Goal: Transaction & Acquisition: Register for event/course

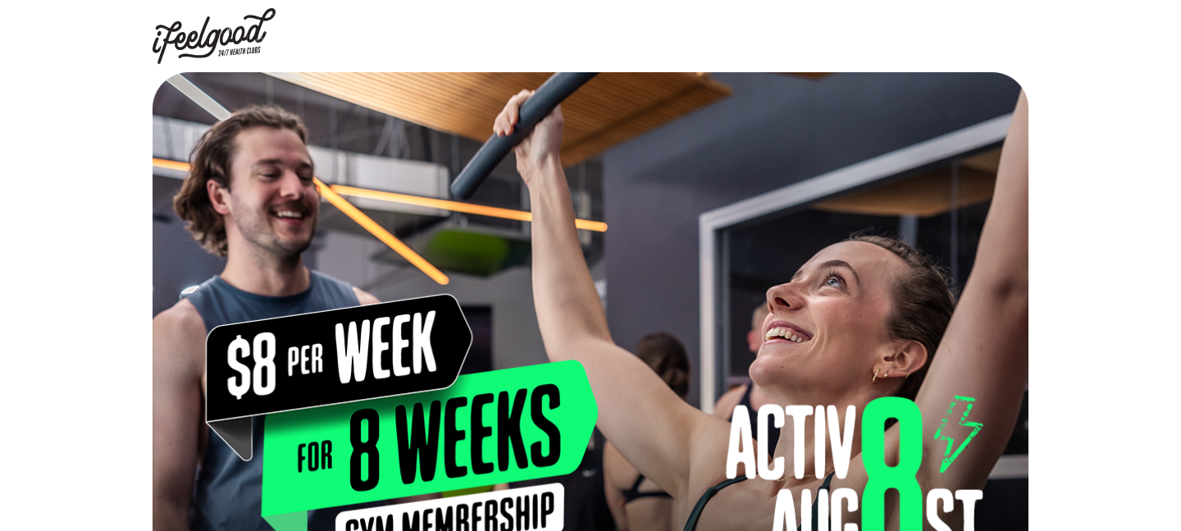
click at [89, 451] on div at bounding box center [590, 335] width 1181 height 526
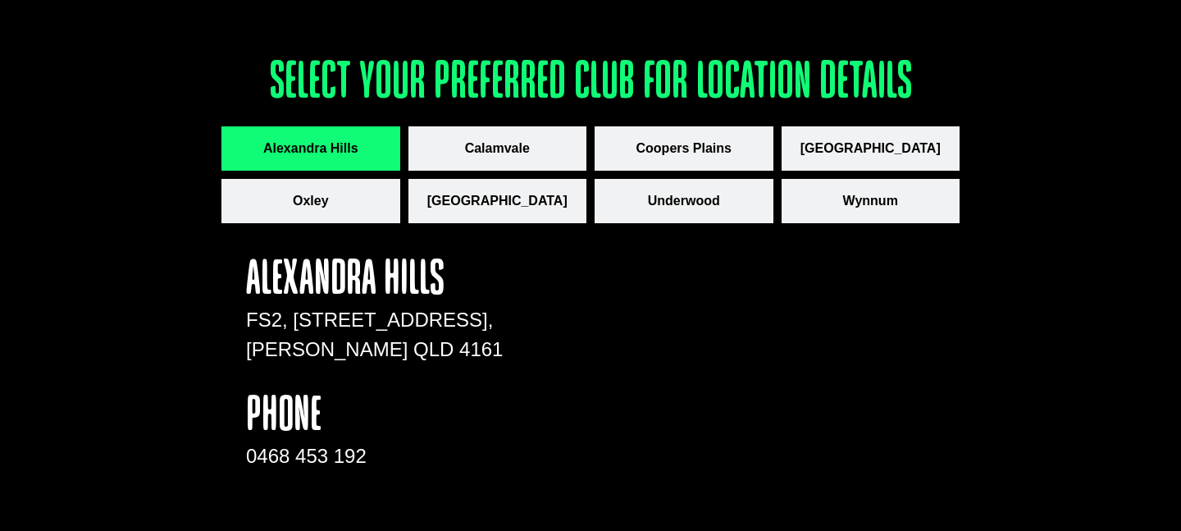
scroll to position [2276, 0]
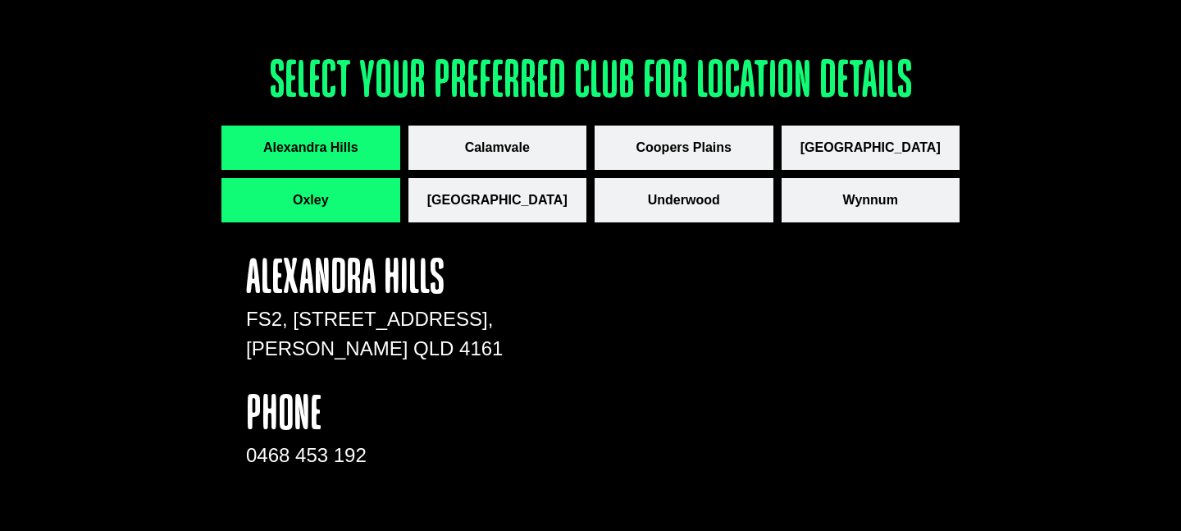
click at [370, 192] on button "Oxley" at bounding box center [310, 200] width 179 height 44
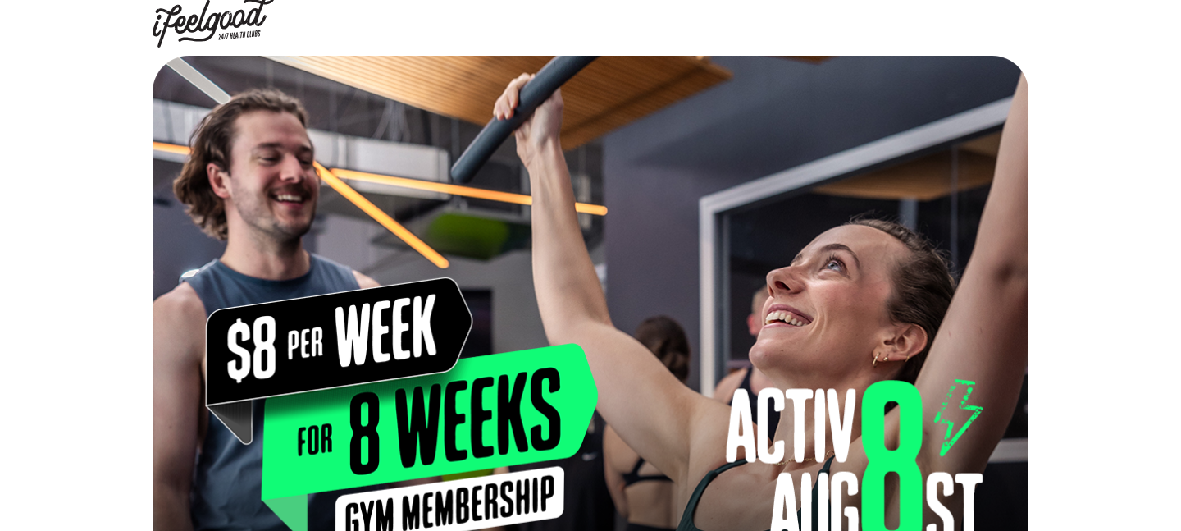
scroll to position [0, 0]
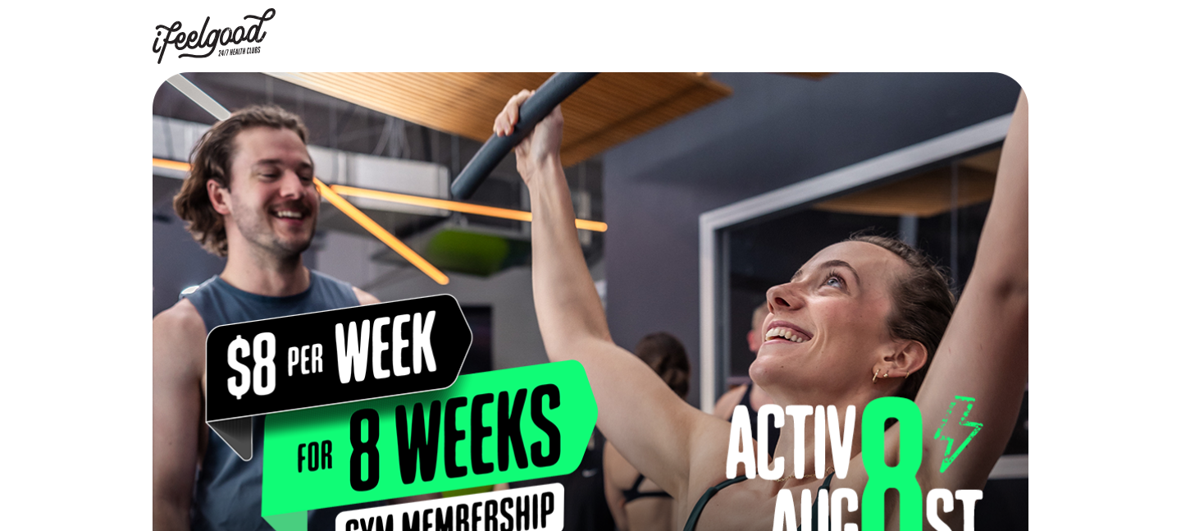
click at [212, 28] on img at bounding box center [214, 36] width 123 height 56
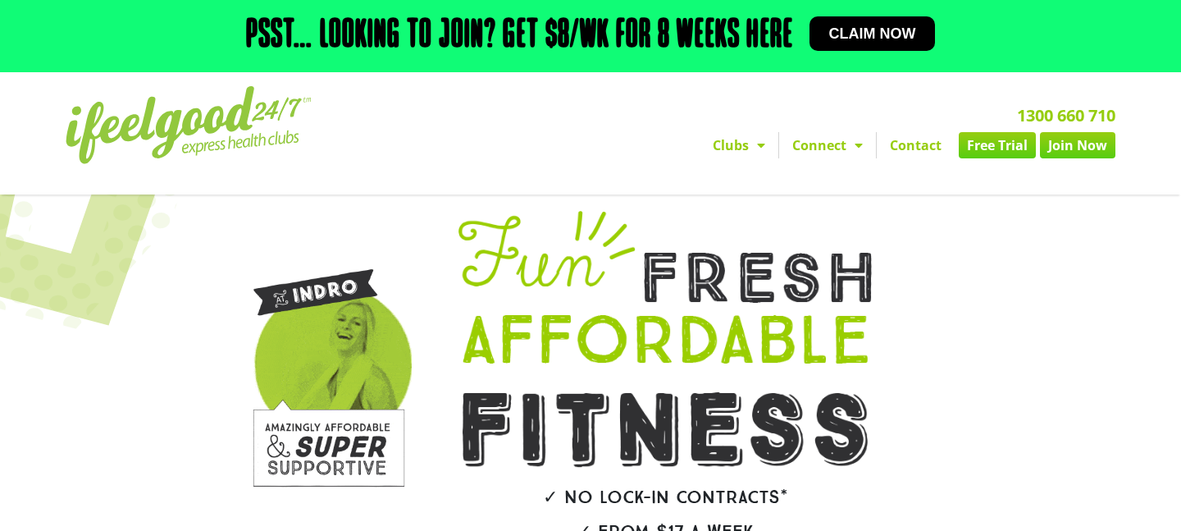
click at [1075, 150] on link "Join Now" at bounding box center [1077, 145] width 75 height 26
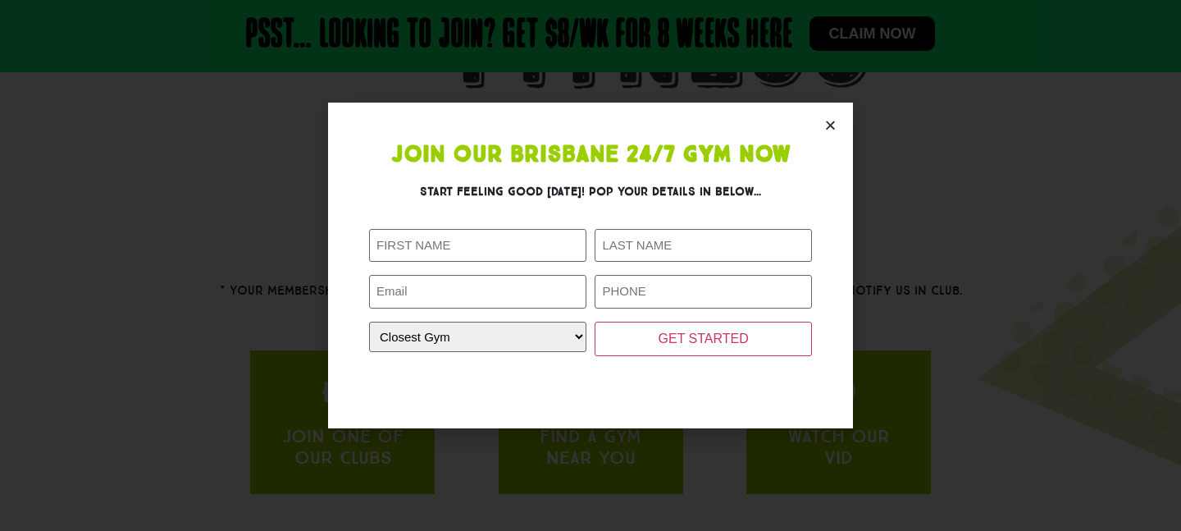
scroll to position [483, 0]
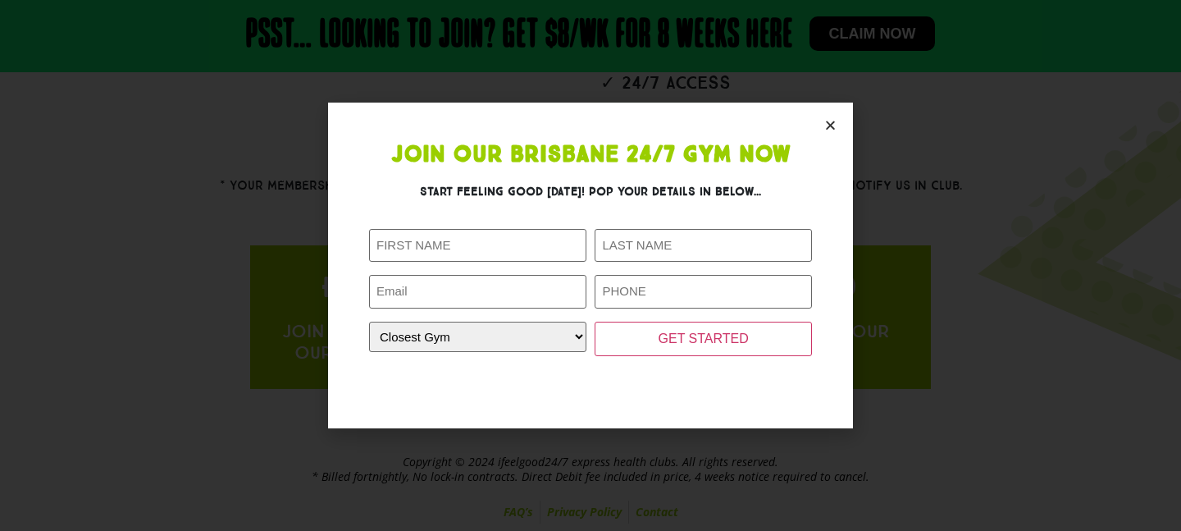
click at [833, 119] on icon "Close" at bounding box center [830, 125] width 12 height 12
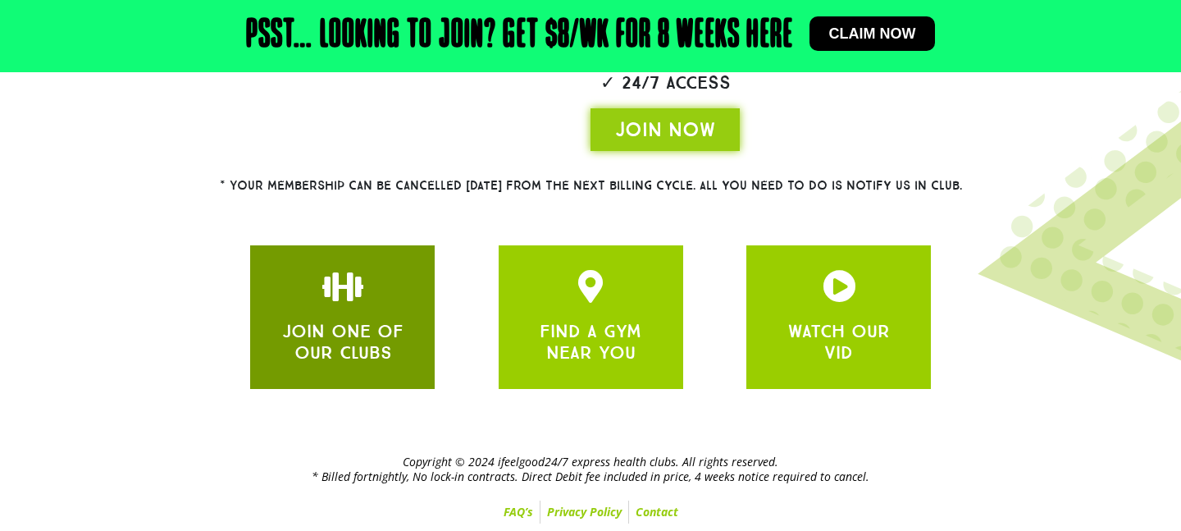
click at [337, 338] on link "JOIN ONE OF OUR CLUBS" at bounding box center [342, 341] width 121 height 43
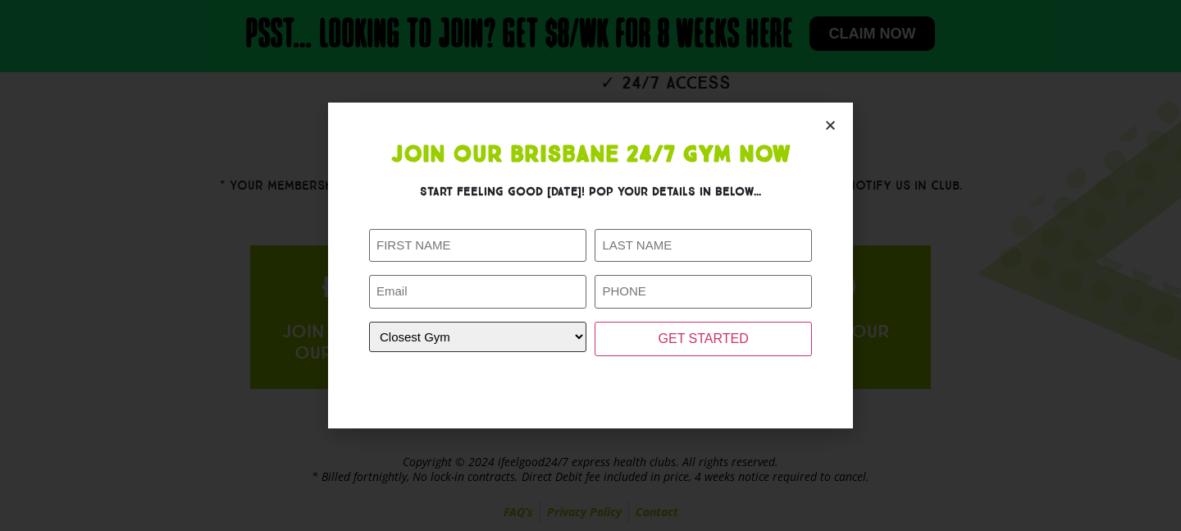
click at [543, 333] on select "Closest Gym Alexandra Hills Calamvale Coopers Plains Middle Park Oxenford Oxley…" at bounding box center [477, 336] width 217 height 30
click at [834, 125] on icon "Close" at bounding box center [830, 125] width 12 height 12
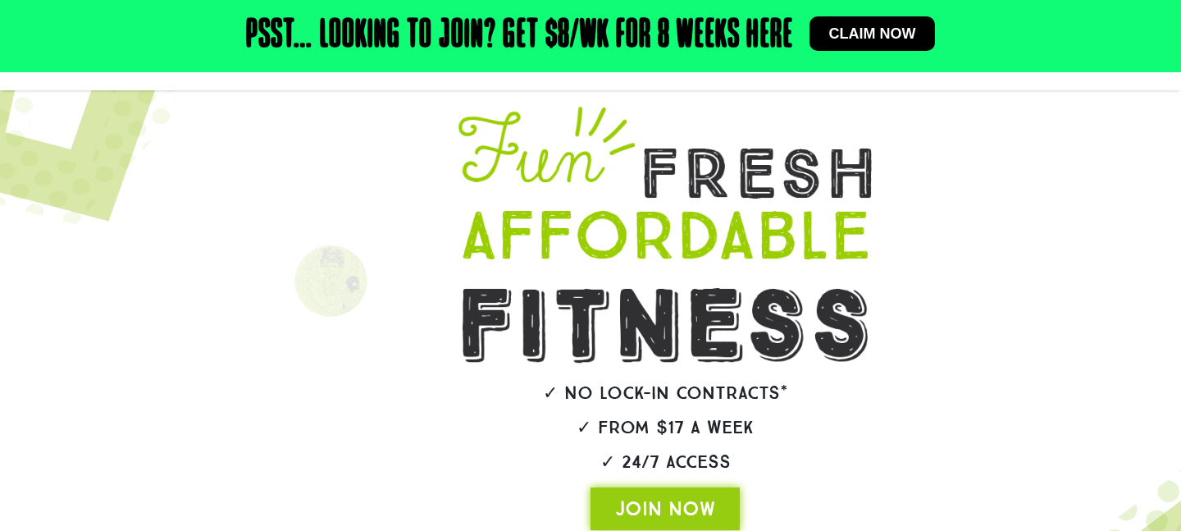
scroll to position [0, 0]
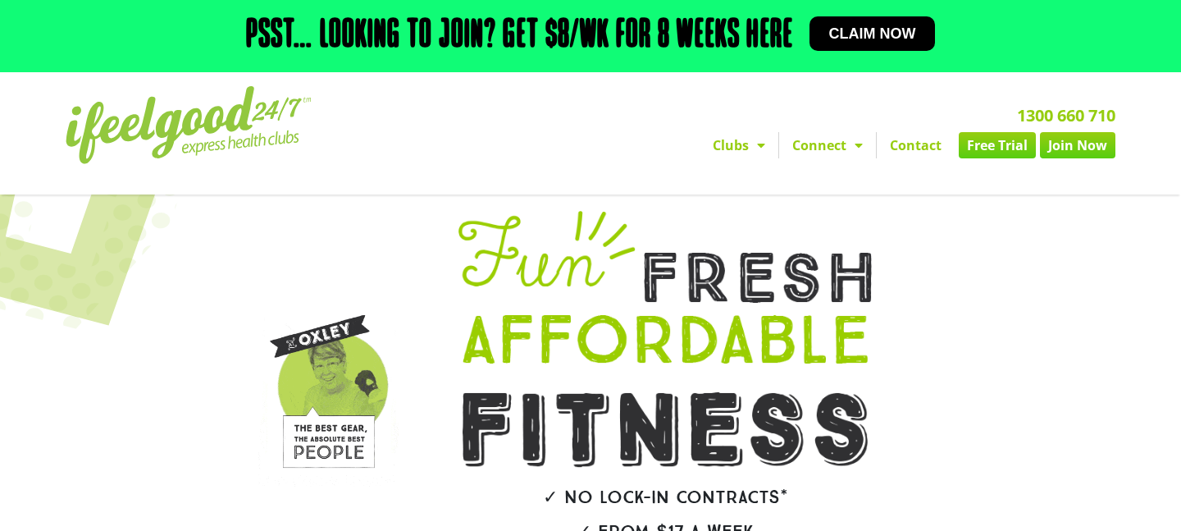
click at [1004, 145] on link "Free Trial" at bounding box center [997, 145] width 77 height 26
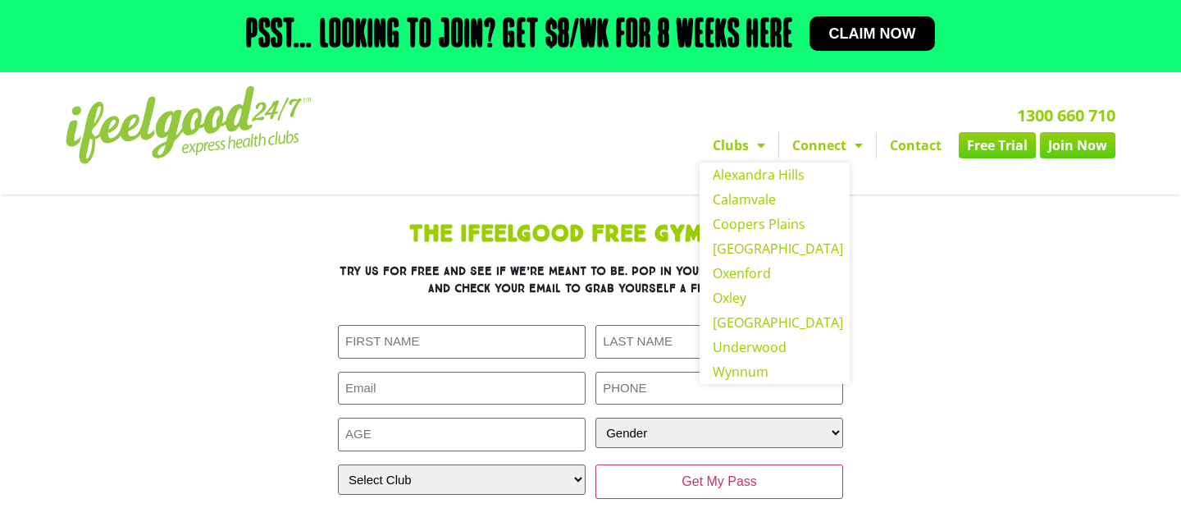
click at [1020, 328] on section "The IfeelGood Free Gym Trial Try us for free and see if we’re meant to be. Pop …" at bounding box center [590, 376] width 935 height 323
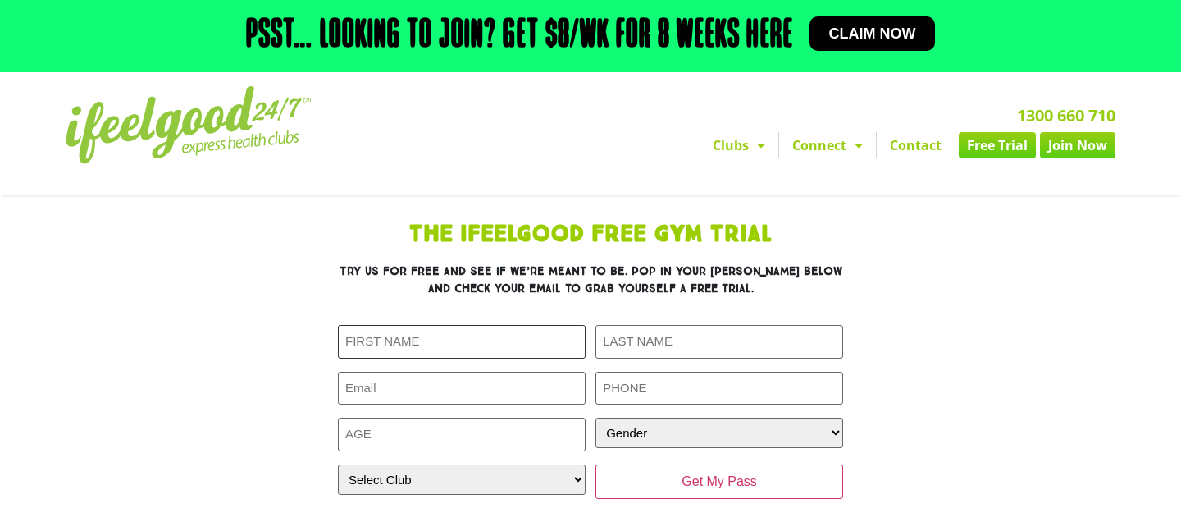
click at [414, 338] on input "First Name (Required)" at bounding box center [462, 342] width 248 height 34
type input "[PERSON_NAME]"
type input "[GEOGRAPHIC_DATA]"
type input "[EMAIL_ADDRESS][DOMAIN_NAME]"
click at [628, 399] on input "07907799579" at bounding box center [719, 389] width 248 height 34
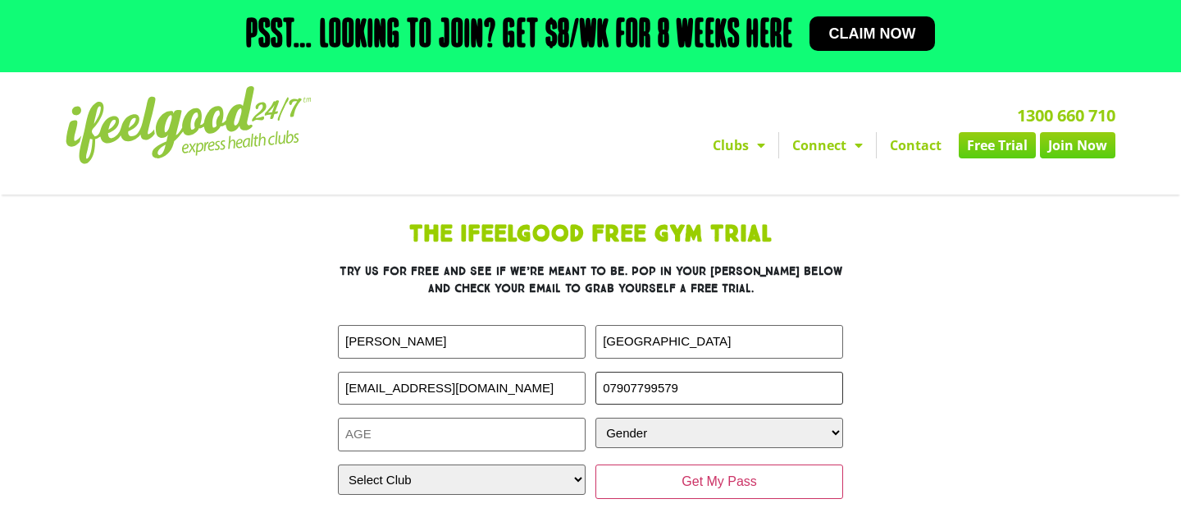
drag, startPoint x: 611, startPoint y: 382, endPoint x: 920, endPoint y: 394, distance: 309.4
click at [900, 382] on div "The IfeelGood Free Gym Trial Try us for free and see if we’re meant to be. Pop …" at bounding box center [590, 376] width 738 height 323
type input "0403972603"
click at [459, 422] on input "Age (Required)" at bounding box center [462, 434] width 248 height 34
type input "23"
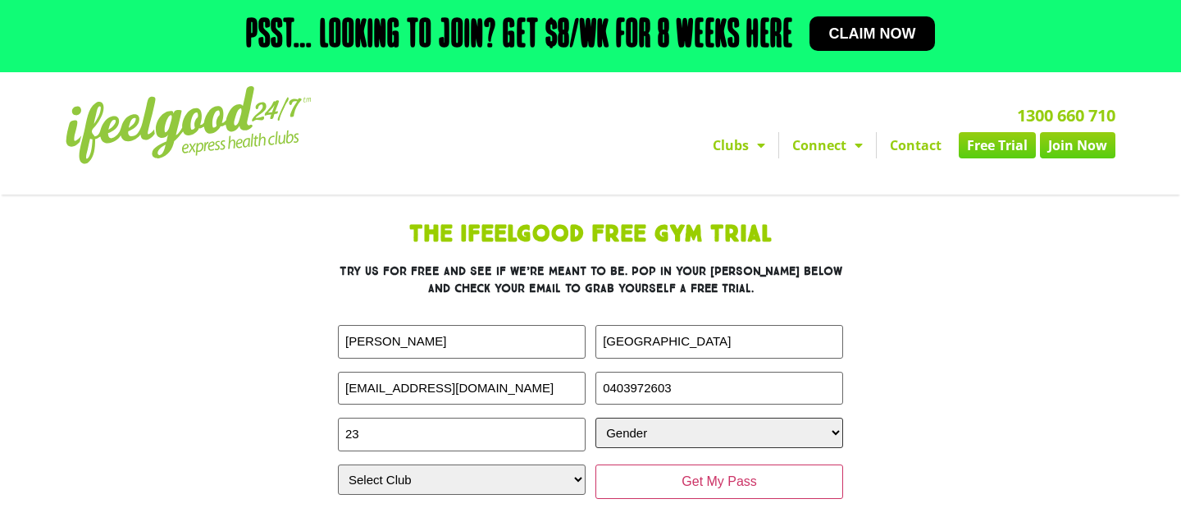
click at [667, 426] on select "Gender Male Female" at bounding box center [719, 432] width 248 height 30
select select "Female"
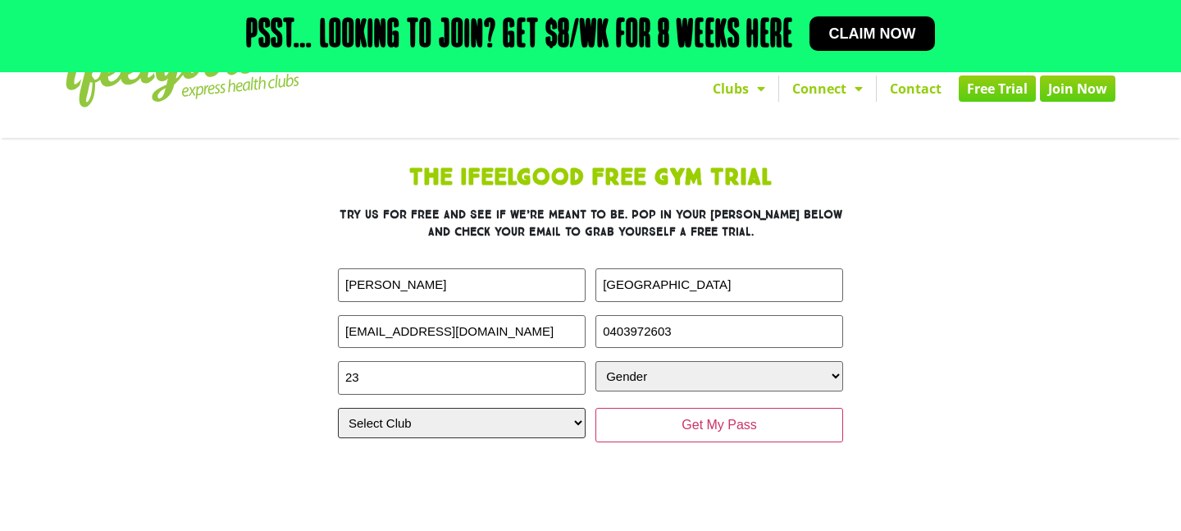
click at [533, 413] on select "Select Club Alexandra Hills Calamvale Coopers Plains Middle Park Oxenford Oxley…" at bounding box center [462, 423] width 248 height 30
select select "Oxley"
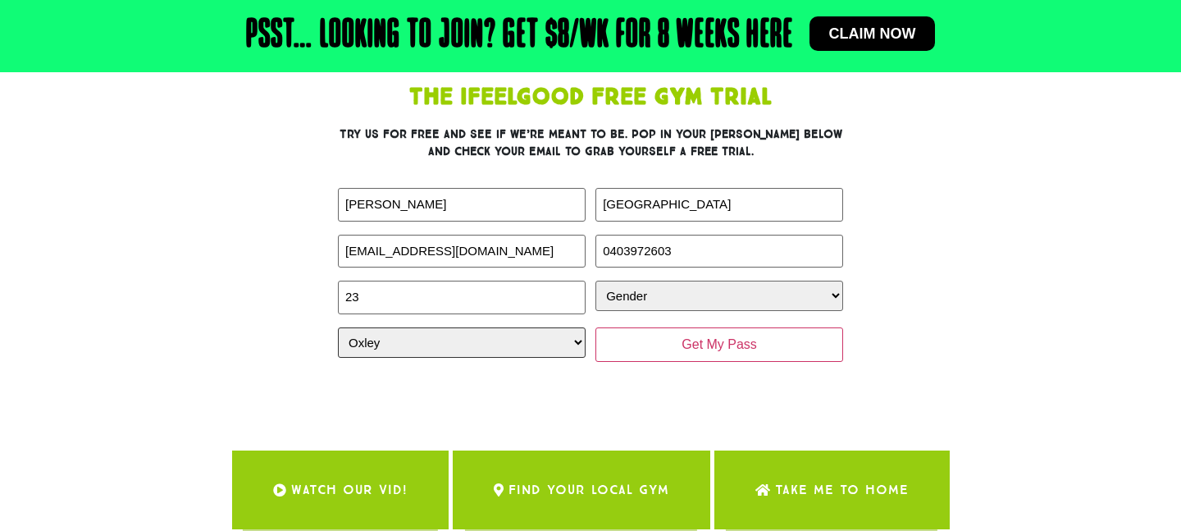
scroll to position [145, 0]
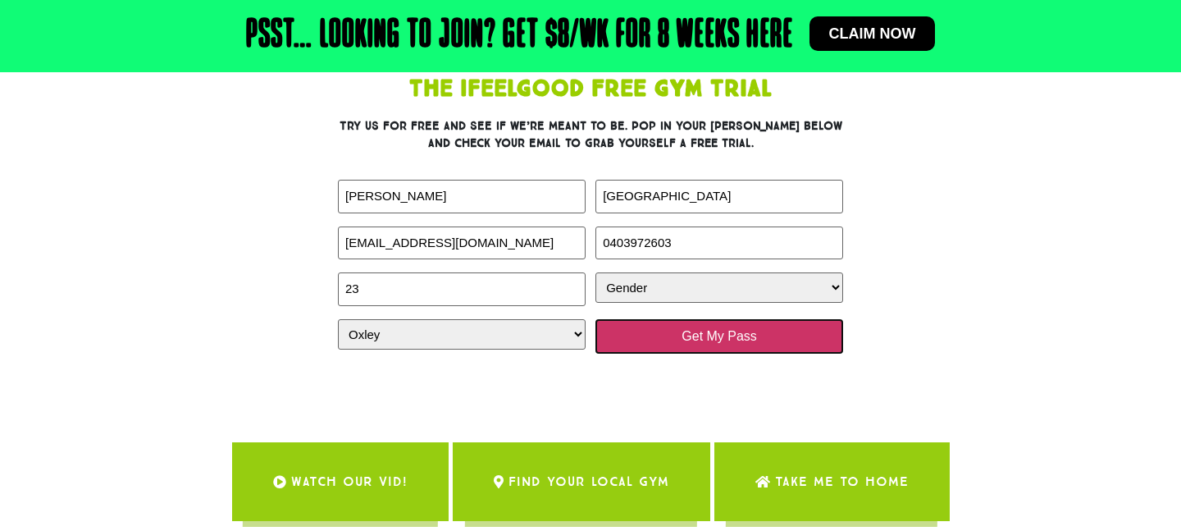
click at [780, 353] on input "Get My Pass" at bounding box center [719, 336] width 248 height 34
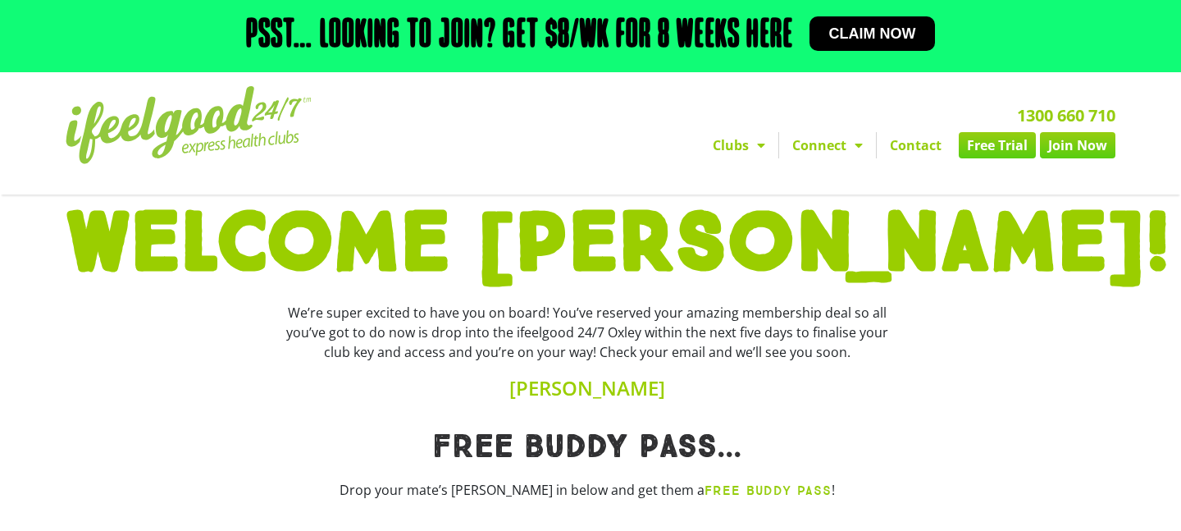
click at [1078, 144] on link "Join Now" at bounding box center [1077, 145] width 75 height 26
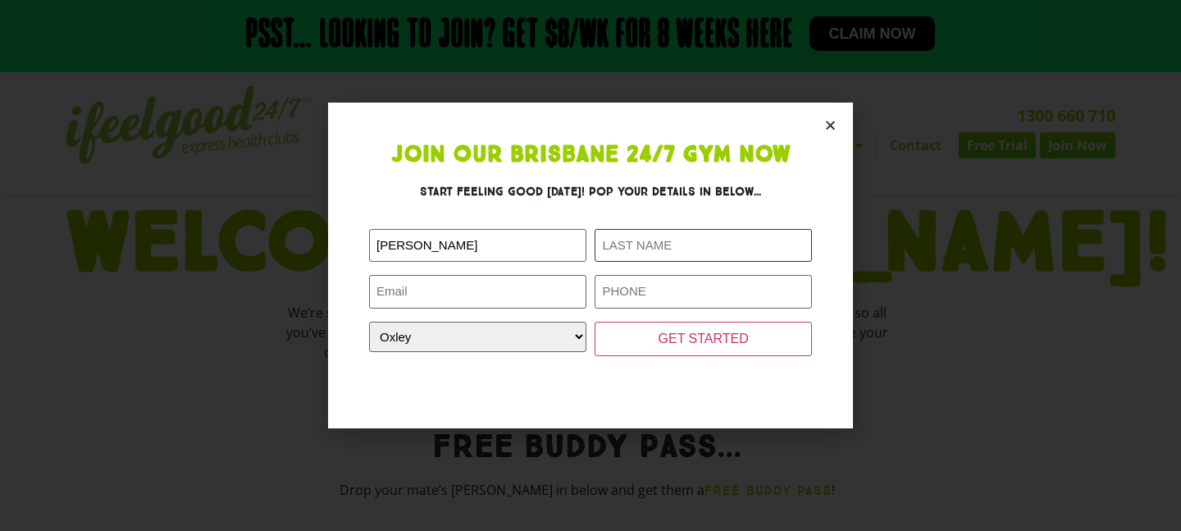
click at [656, 248] on input "Last Name (Required)" at bounding box center [703, 246] width 217 height 34
type input "[GEOGRAPHIC_DATA]"
type input "[EMAIL_ADDRESS][DOMAIN_NAME]"
click at [645, 291] on input "07907799579" at bounding box center [703, 292] width 217 height 34
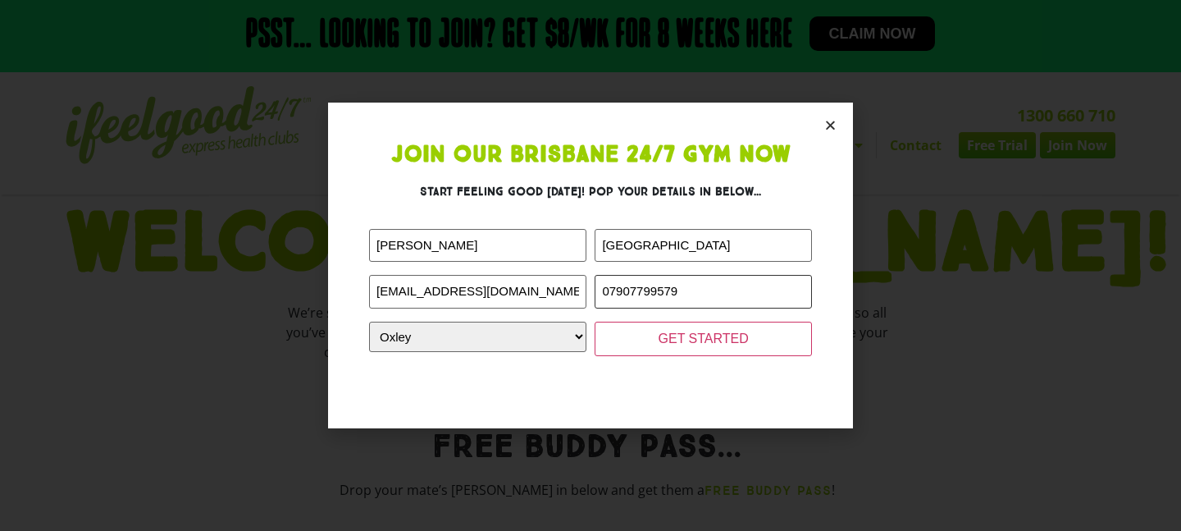
click at [645, 291] on input "07907799579" at bounding box center [703, 292] width 217 height 34
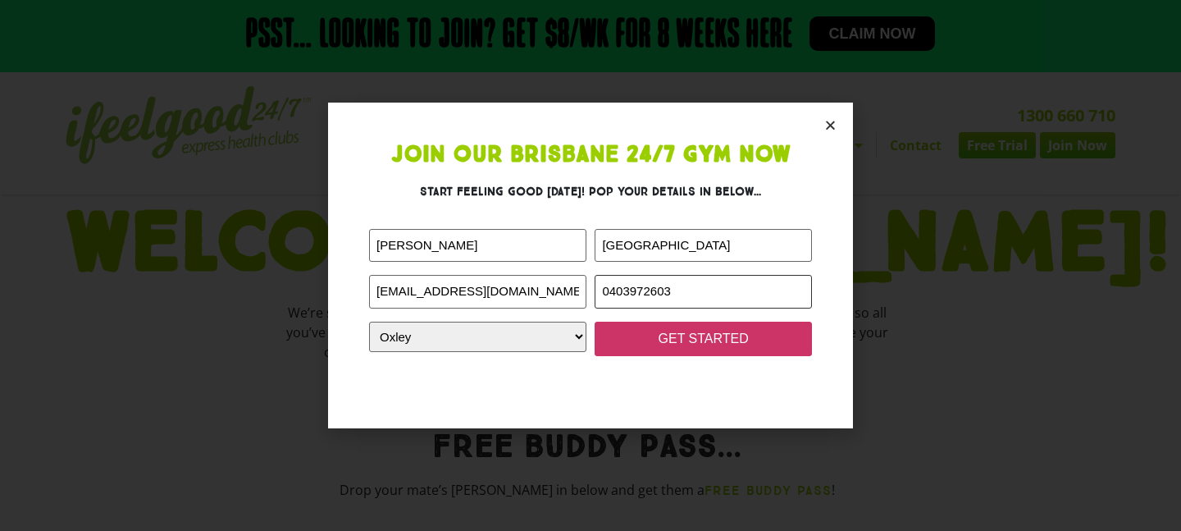
type input "0403972603"
click at [764, 338] on input "GET STARTED" at bounding box center [703, 338] width 217 height 34
